Goal: Task Accomplishment & Management: Manage account settings

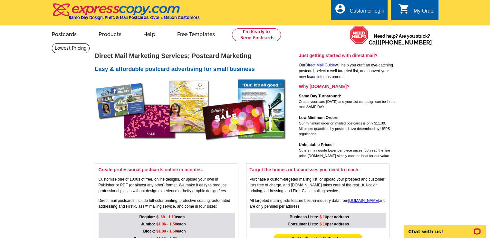
click at [378, 13] on div "Customer login" at bounding box center [366, 12] width 35 height 9
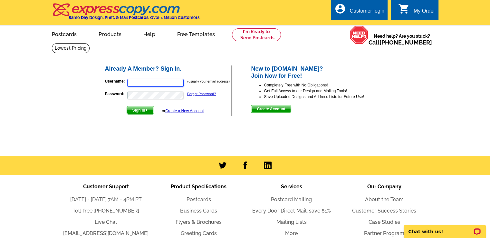
type input "[EMAIL_ADDRESS][DOMAIN_NAME]"
click at [138, 111] on span "Sign In" at bounding box center [140, 110] width 27 height 8
